Goal: Task Accomplishment & Management: Check status

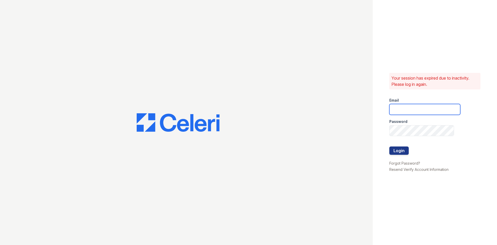
drag, startPoint x: 410, startPoint y: 105, endPoint x: 410, endPoint y: 109, distance: 3.4
click at [410, 105] on input "email" at bounding box center [425, 109] width 71 height 11
type input "[EMAIL_ADDRESS][DOMAIN_NAME]"
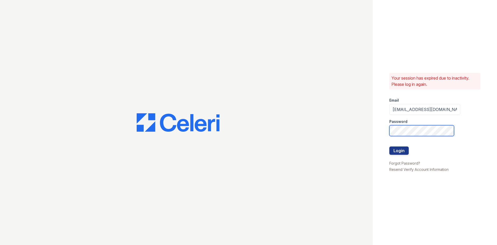
click at [390, 146] on button "Login" at bounding box center [399, 150] width 19 height 8
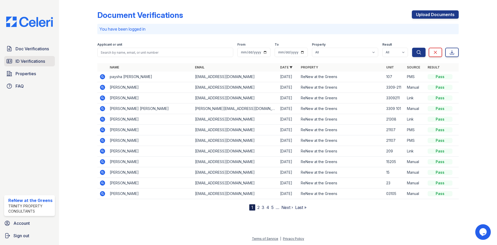
click at [38, 58] on span "ID Verifications" at bounding box center [31, 61] width 30 height 6
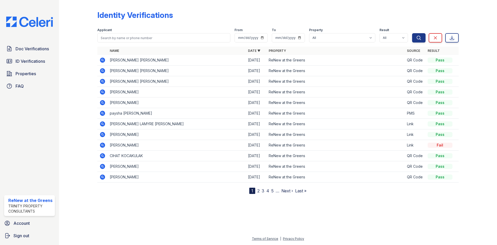
click at [102, 68] on icon at bounding box center [102, 71] width 6 height 6
